Goal: Task Accomplishment & Management: Complete application form

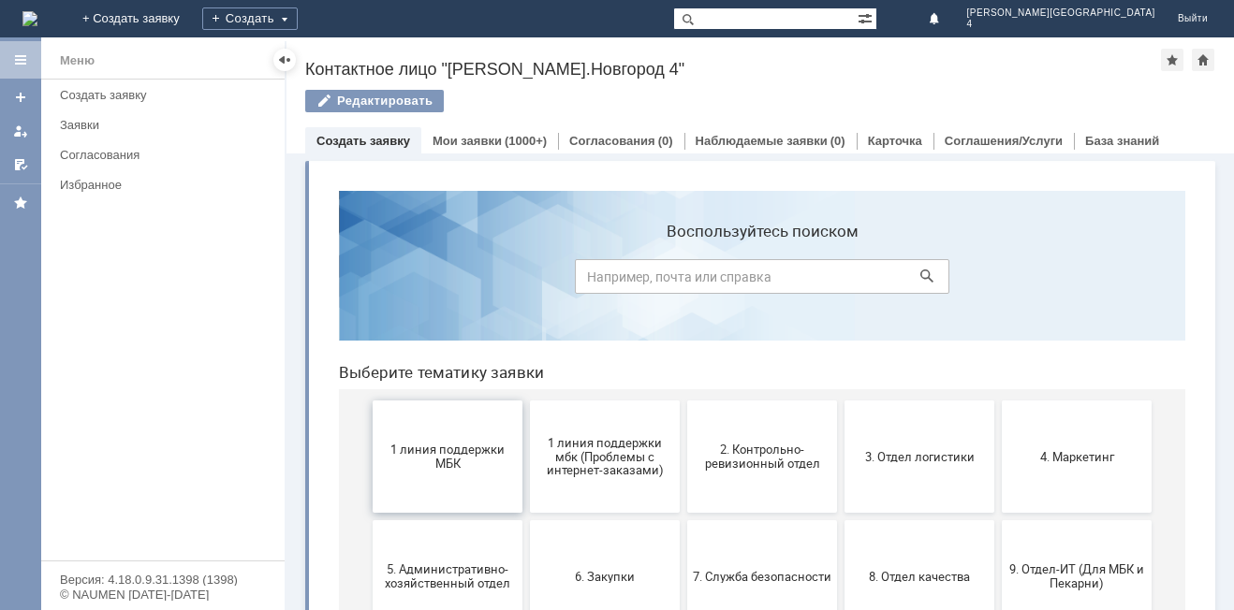
click at [461, 454] on span "1 линия поддержки МБК" at bounding box center [447, 457] width 139 height 28
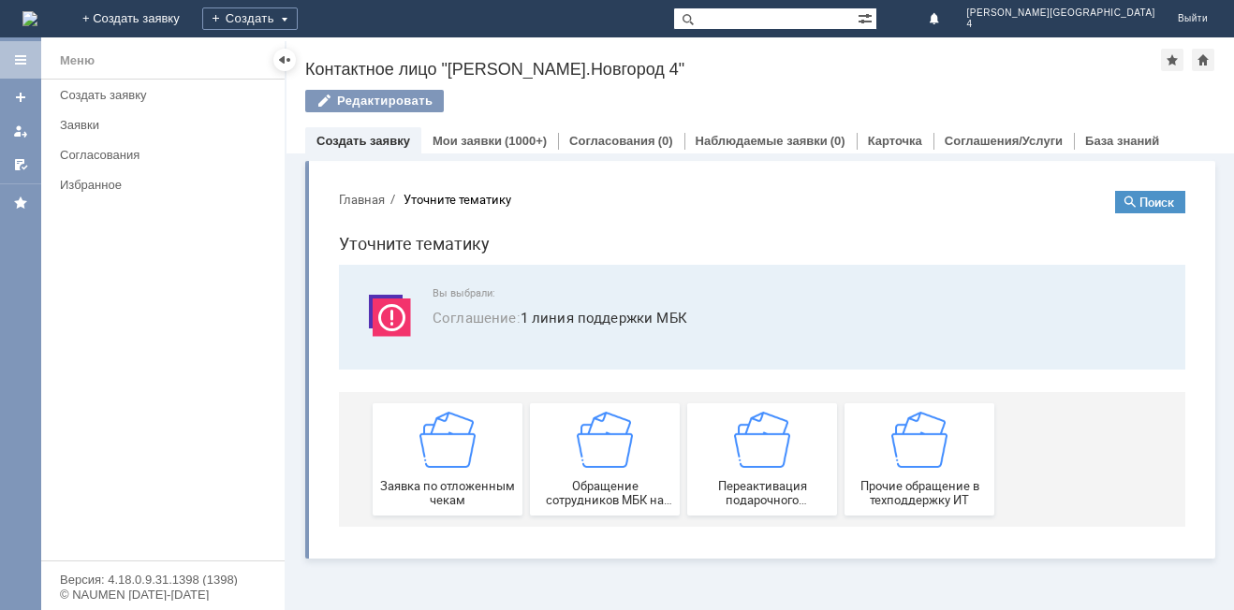
click at [461, 454] on img at bounding box center [447, 440] width 56 height 56
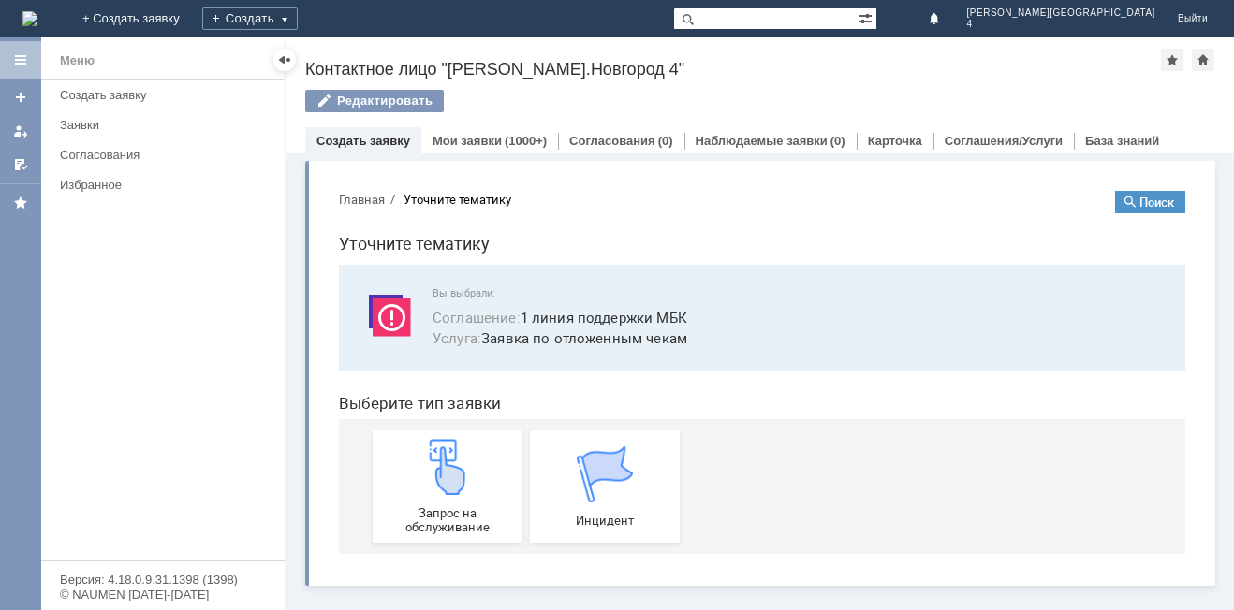
click at [461, 454] on img at bounding box center [447, 467] width 56 height 56
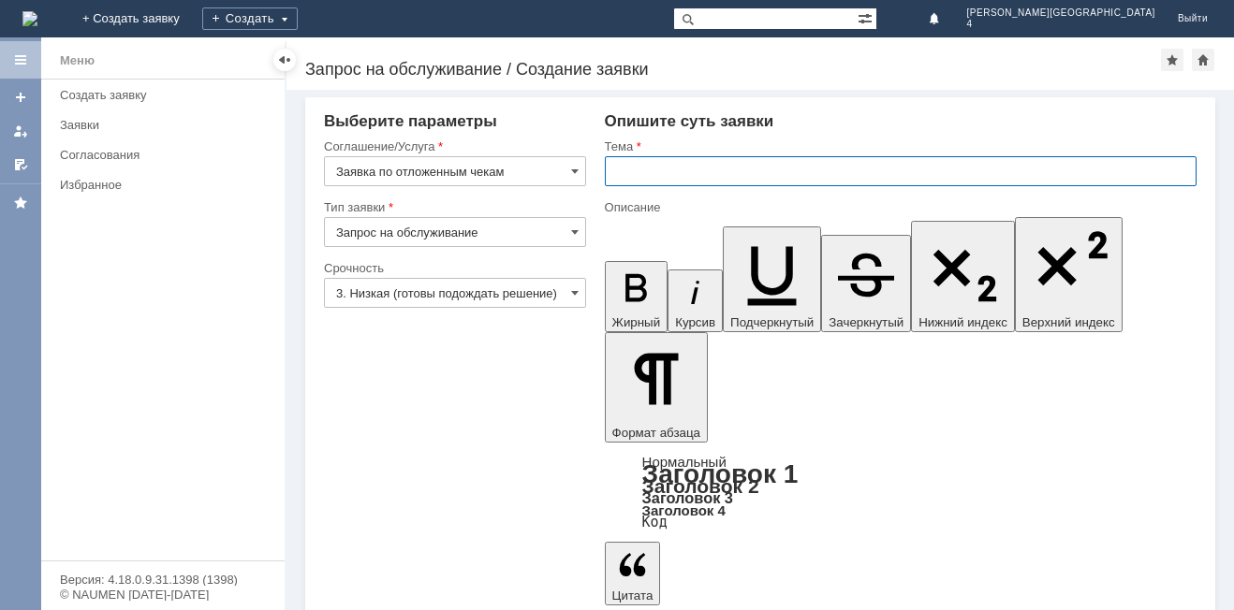
click at [636, 172] on input "text" at bounding box center [901, 171] width 592 height 30
type input "отложенный чек"
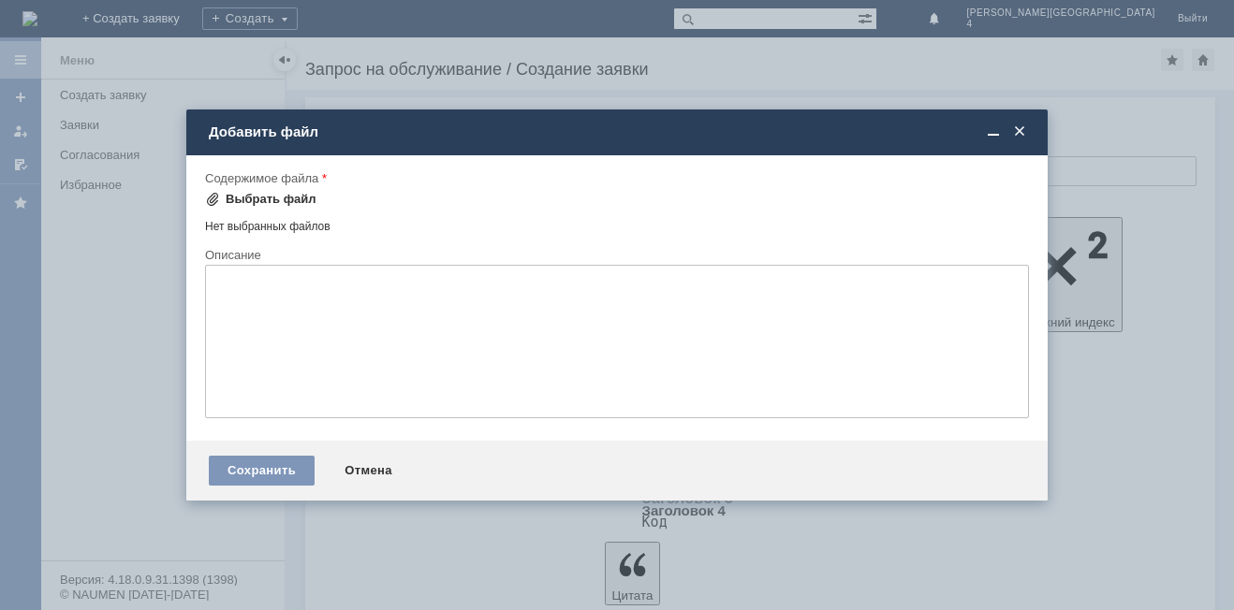
click at [214, 197] on span at bounding box center [212, 199] width 15 height 15
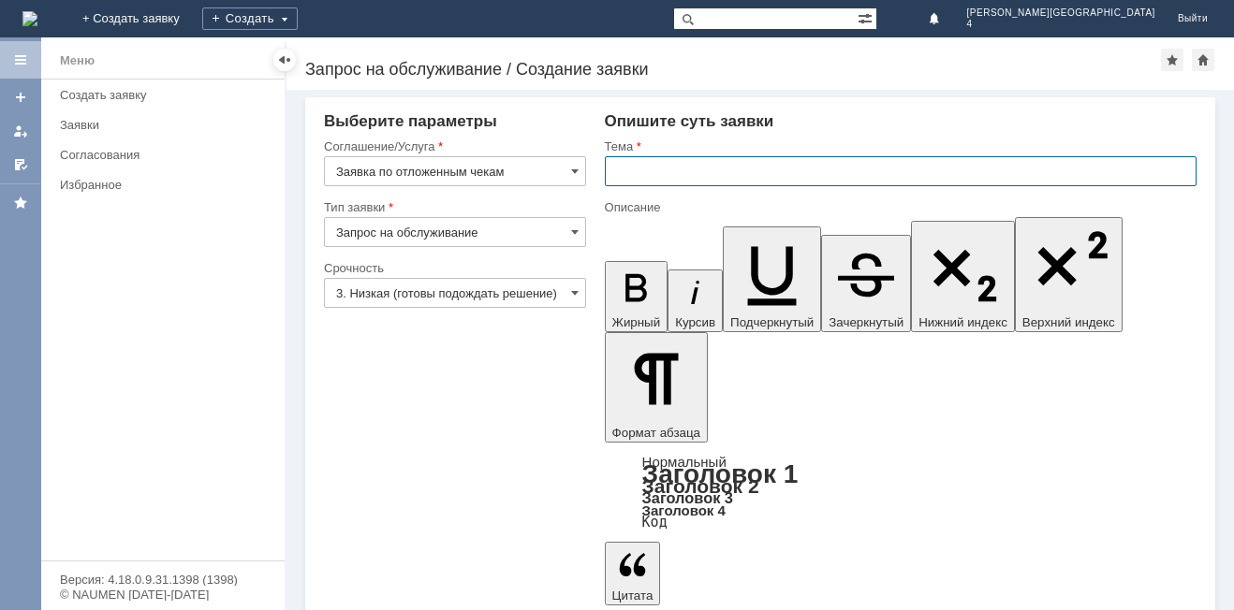
click at [622, 173] on input "text" at bounding box center [901, 171] width 592 height 30
type input "отл. чек"
drag, startPoint x: 649, startPoint y: 4449, endPoint x: 635, endPoint y: 4471, distance: 26.5
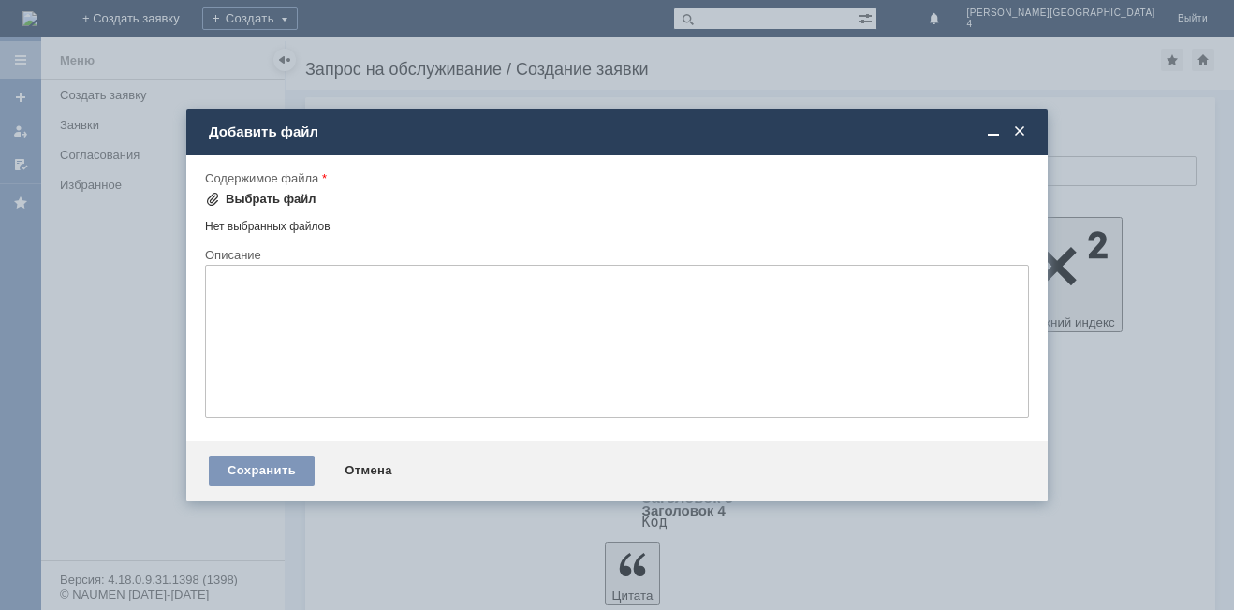
click at [215, 196] on span at bounding box center [212, 199] width 15 height 15
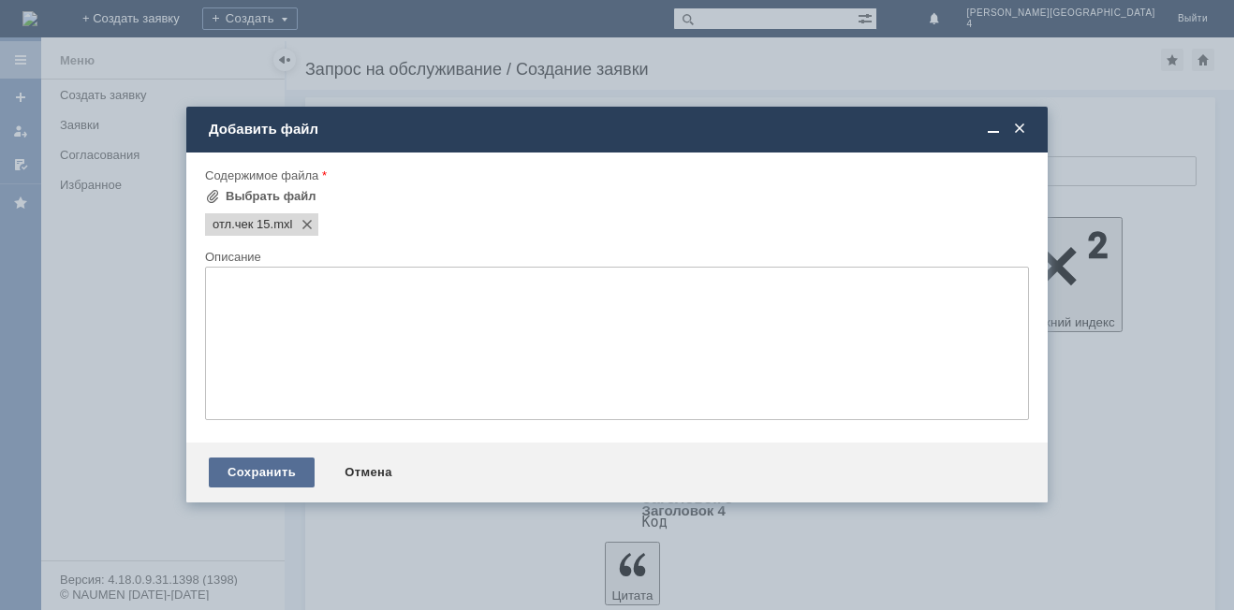
click at [265, 469] on div "Сохранить" at bounding box center [262, 473] width 106 height 30
